Goal: Check status: Check status

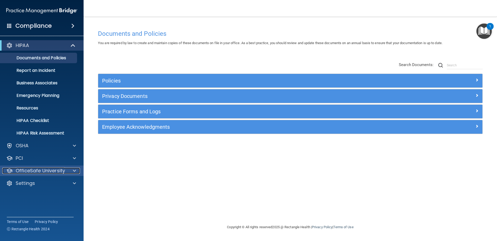
click at [75, 168] on span at bounding box center [74, 171] width 3 height 6
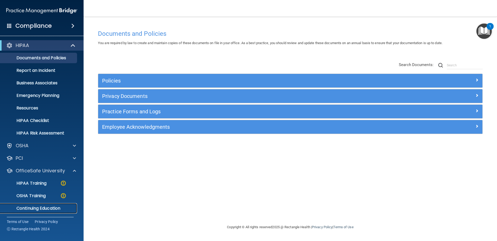
click at [49, 208] on p "Continuing Education" at bounding box center [38, 208] width 71 height 5
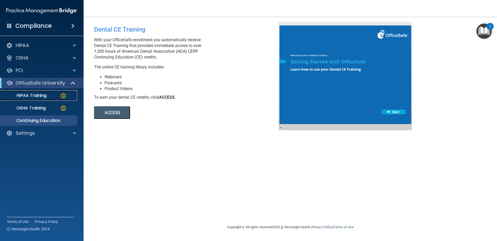
click at [42, 93] on p "HIPAA Training" at bounding box center [24, 95] width 43 height 5
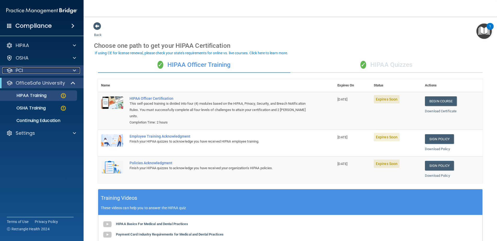
click at [74, 70] on span at bounding box center [74, 70] width 3 height 6
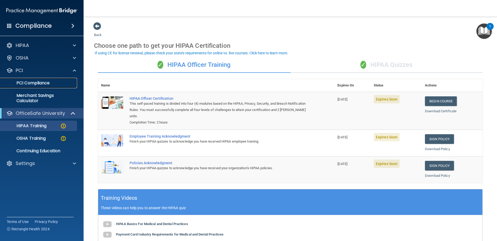
click at [47, 82] on p "PCI Compliance" at bounding box center [38, 82] width 71 height 5
click at [75, 44] on span at bounding box center [74, 45] width 3 height 6
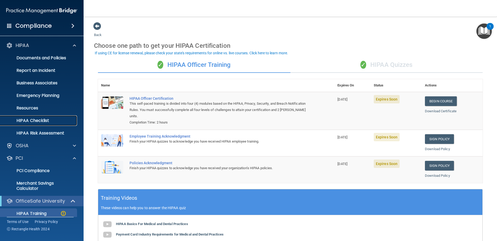
click at [39, 119] on p "HIPAA Checklist" at bounding box center [38, 120] width 71 height 5
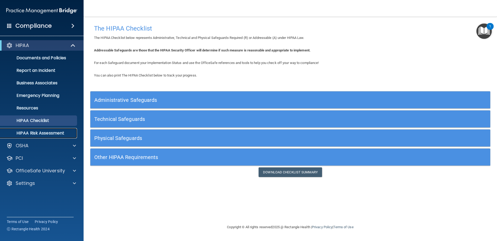
click at [43, 133] on p "HIPAA Risk Assessment" at bounding box center [38, 133] width 71 height 5
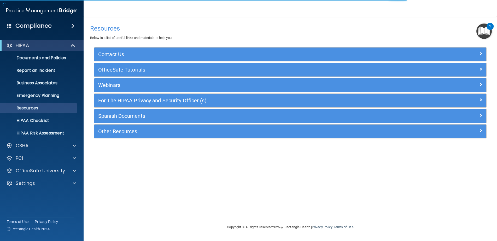
click at [75, 179] on div "Settings" at bounding box center [42, 183] width 84 height 10
click at [76, 183] on span at bounding box center [74, 183] width 3 height 6
click at [32, 208] on p "My Users" at bounding box center [38, 208] width 71 height 5
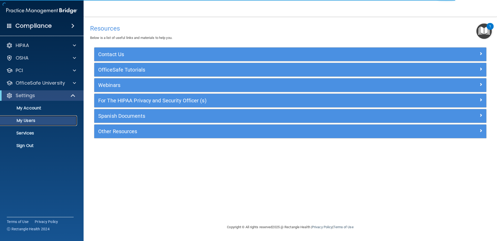
select select "20"
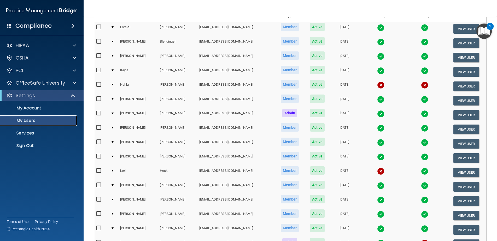
scroll to position [78, 0]
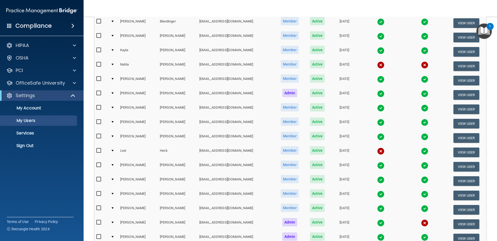
click at [377, 65] on img at bounding box center [380, 64] width 7 height 7
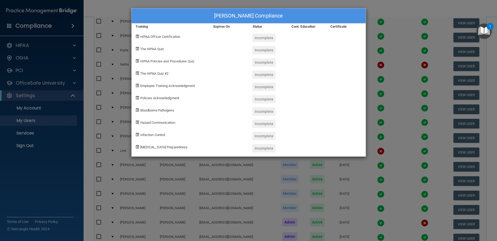
click at [381, 7] on div "[PERSON_NAME] Compliance Training Expires On Status Cont. Education Certificate…" at bounding box center [248, 120] width 497 height 241
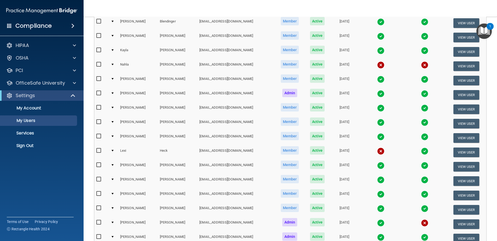
click at [377, 63] on img at bounding box center [380, 64] width 7 height 7
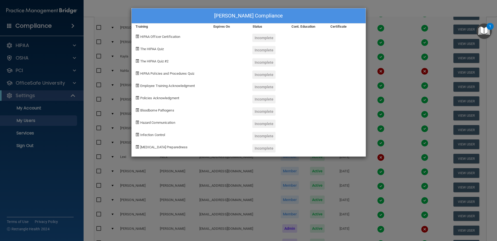
click at [372, 3] on div "[PERSON_NAME] Compliance Training Expires On Status Cont. Education Certificate…" at bounding box center [248, 120] width 497 height 241
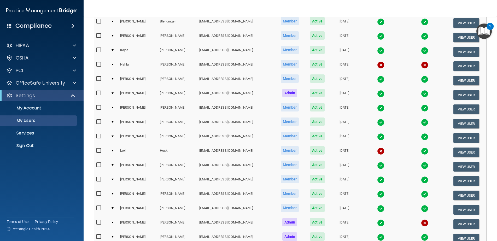
click at [98, 64] on input "checkbox" at bounding box center [99, 64] width 6 height 4
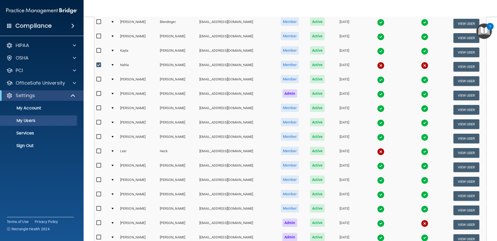
click at [98, 63] on input "checkbox" at bounding box center [99, 65] width 6 height 4
checkbox input "false"
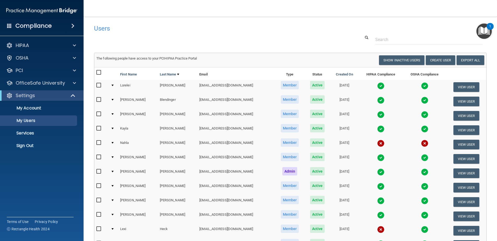
scroll to position [52, 0]
